Goal: Transaction & Acquisition: Purchase product/service

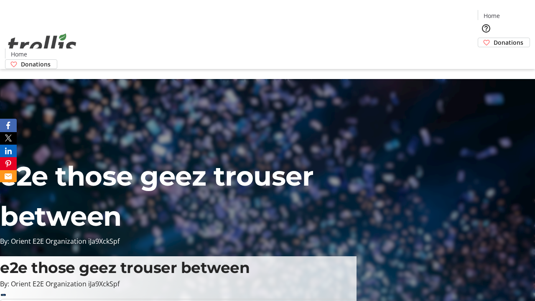
click at [494, 38] on span "Donations" at bounding box center [509, 42] width 30 height 9
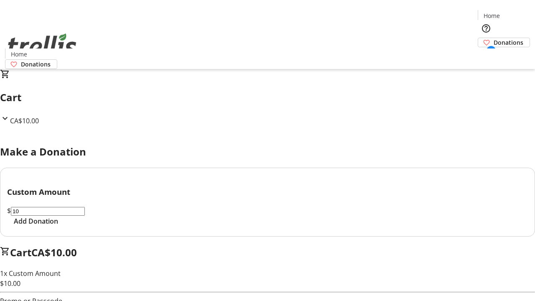
select select "CA"
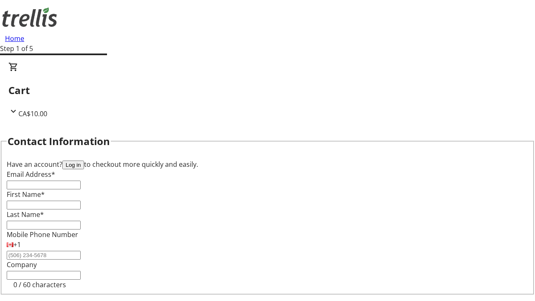
click at [84, 161] on button "Log in" at bounding box center [73, 165] width 22 height 9
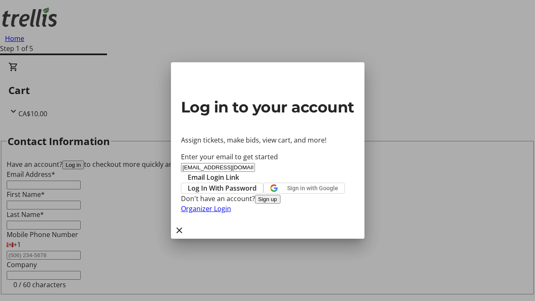
type input "[EMAIL_ADDRESS][DOMAIN_NAME]"
click at [239, 172] on span "Email Login Link" at bounding box center [213, 177] width 51 height 10
